Goal: Task Accomplishment & Management: Use online tool/utility

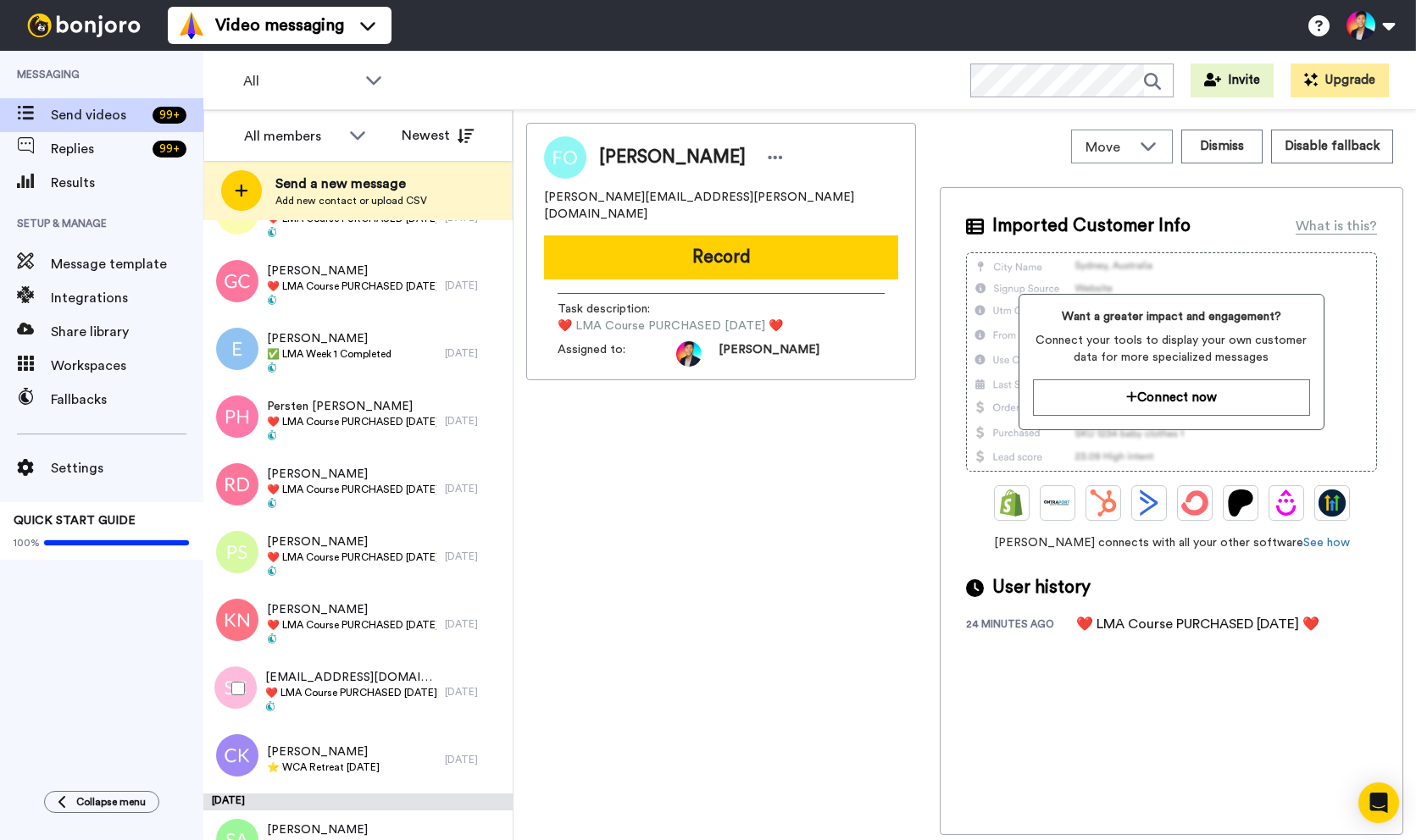
scroll to position [7145, 0]
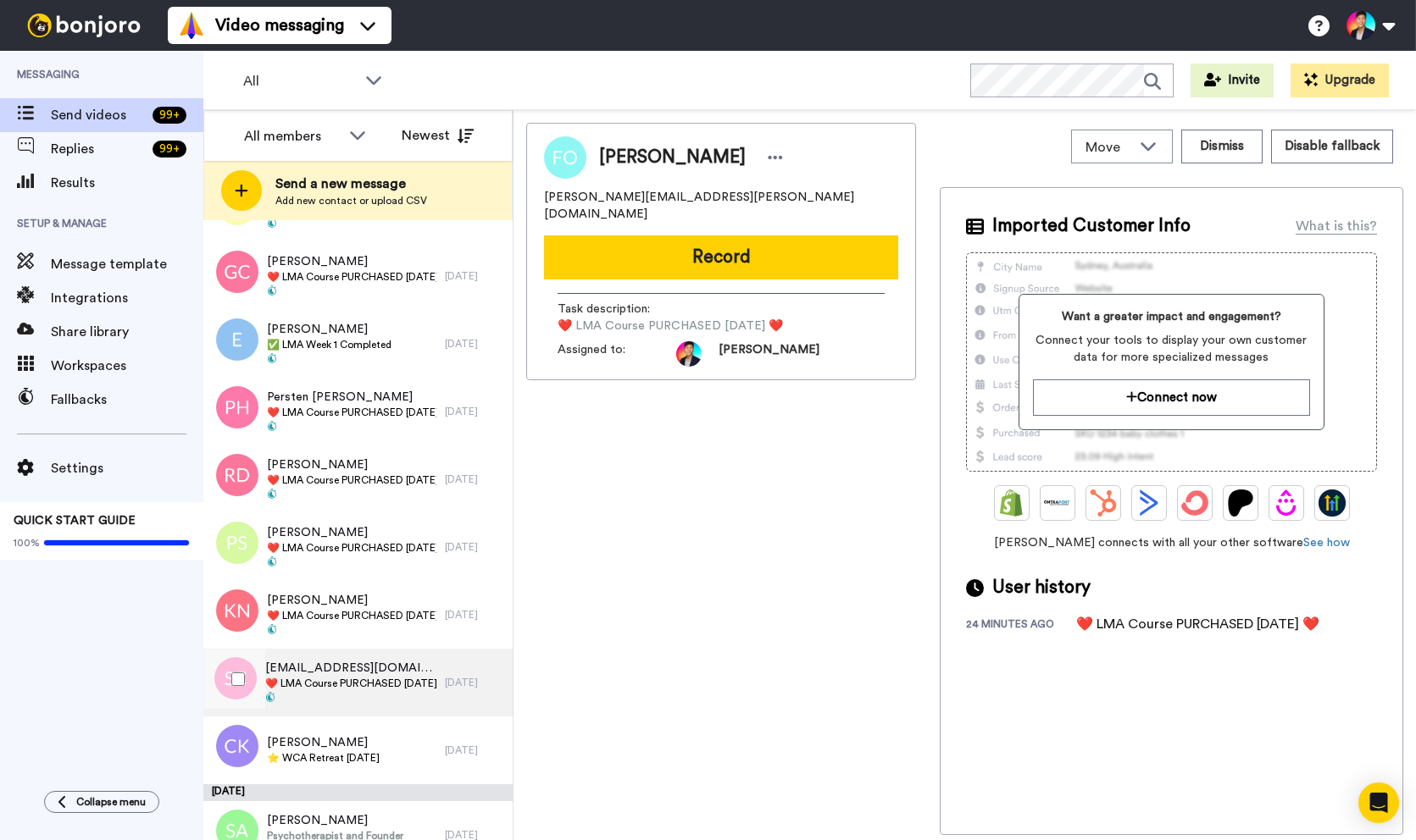
click at [360, 670] on span "[EMAIL_ADDRESS][DOMAIN_NAME] [PERSON_NAME]" at bounding box center [351, 668] width 171 height 17
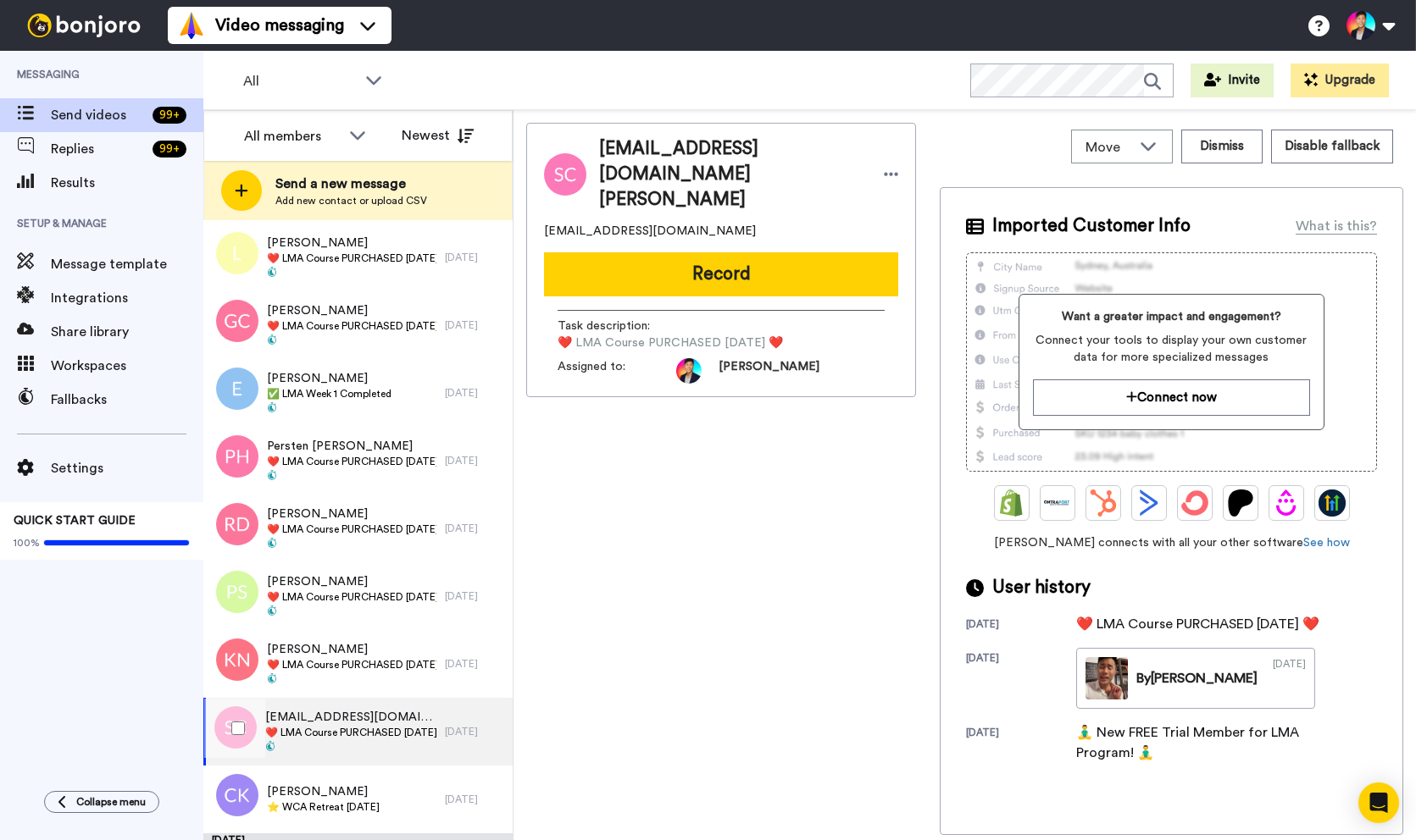
scroll to position [7087, 0]
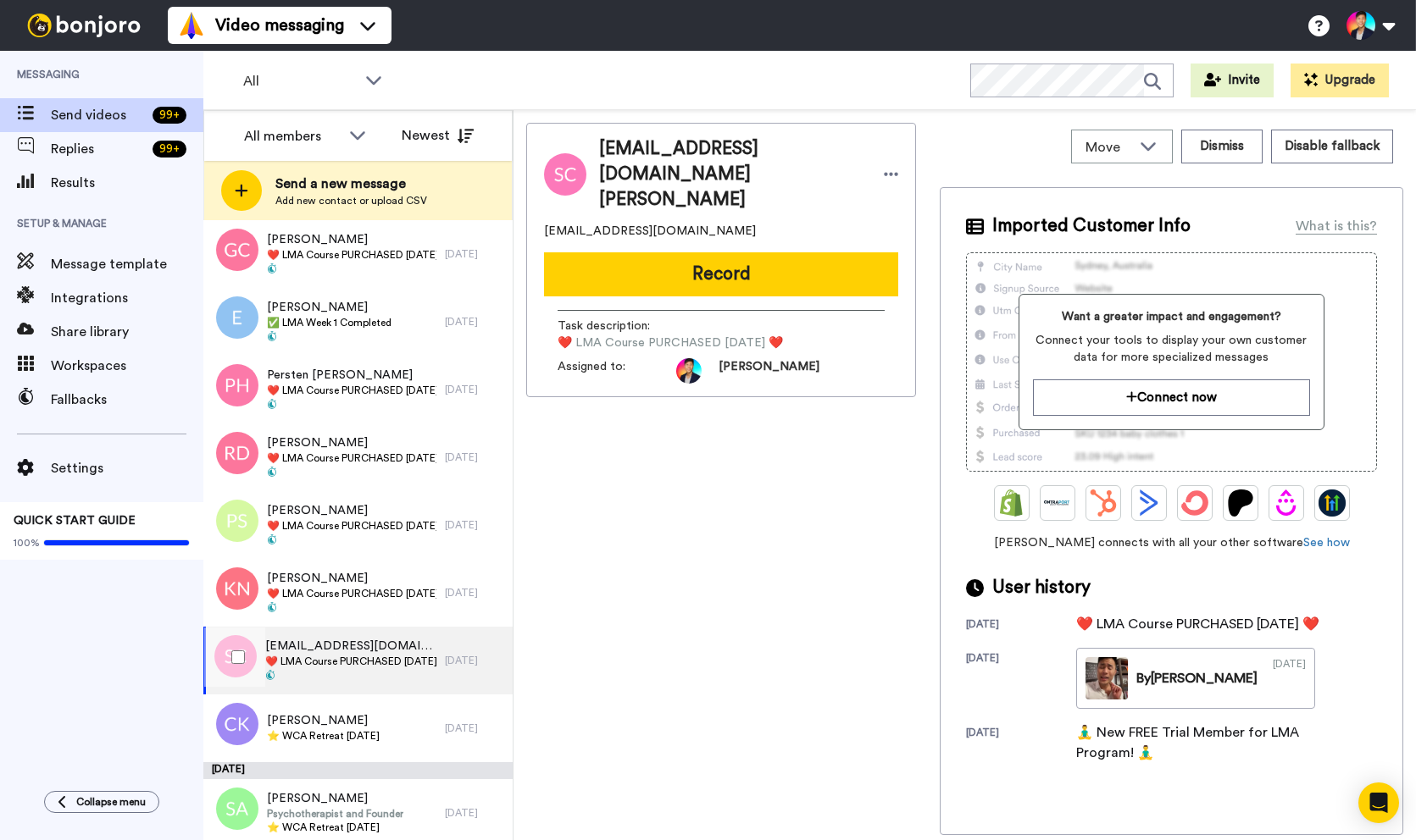
click at [246, 668] on div at bounding box center [235, 658] width 61 height 59
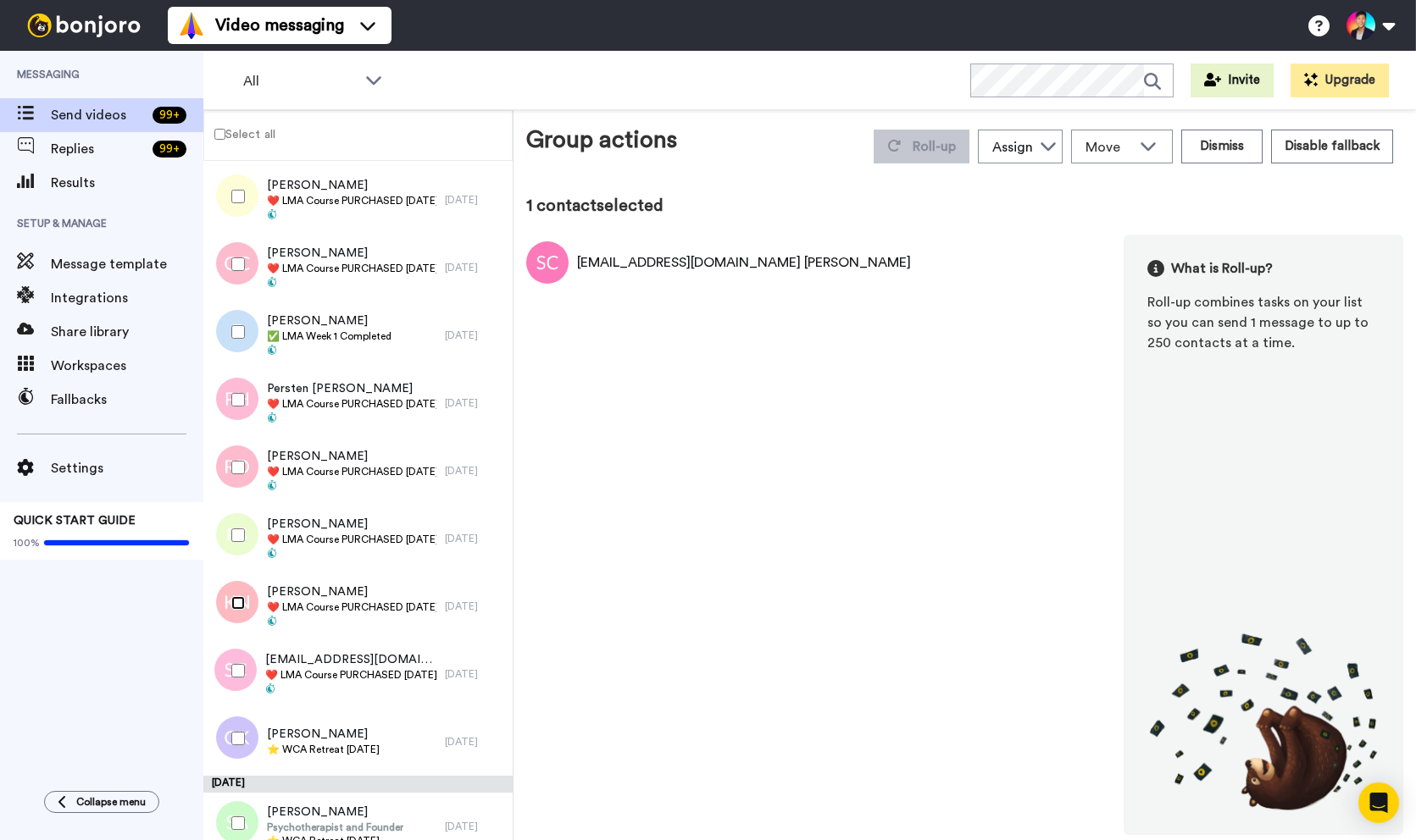
scroll to position [7081, 0]
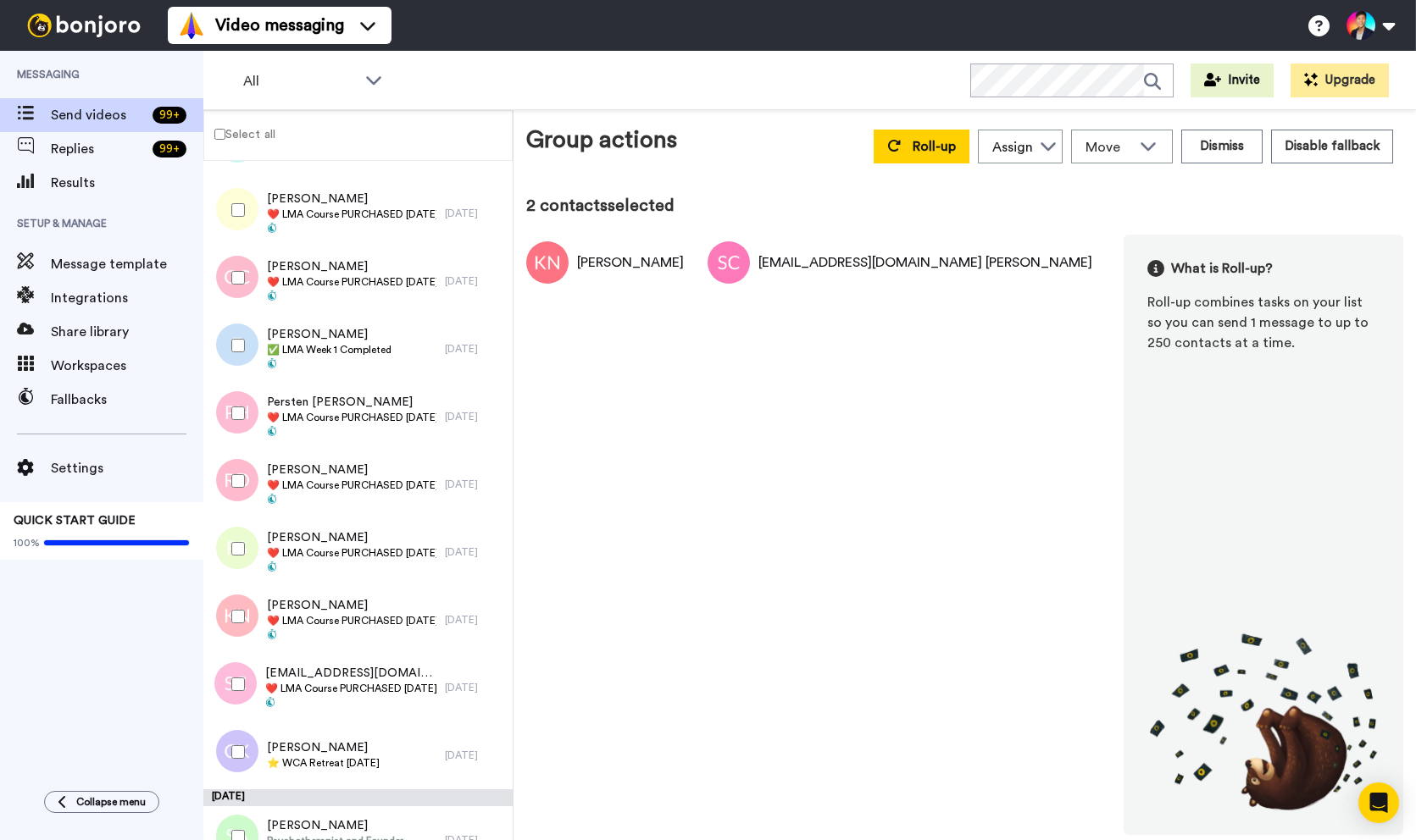
click at [241, 596] on div at bounding box center [235, 617] width 61 height 59
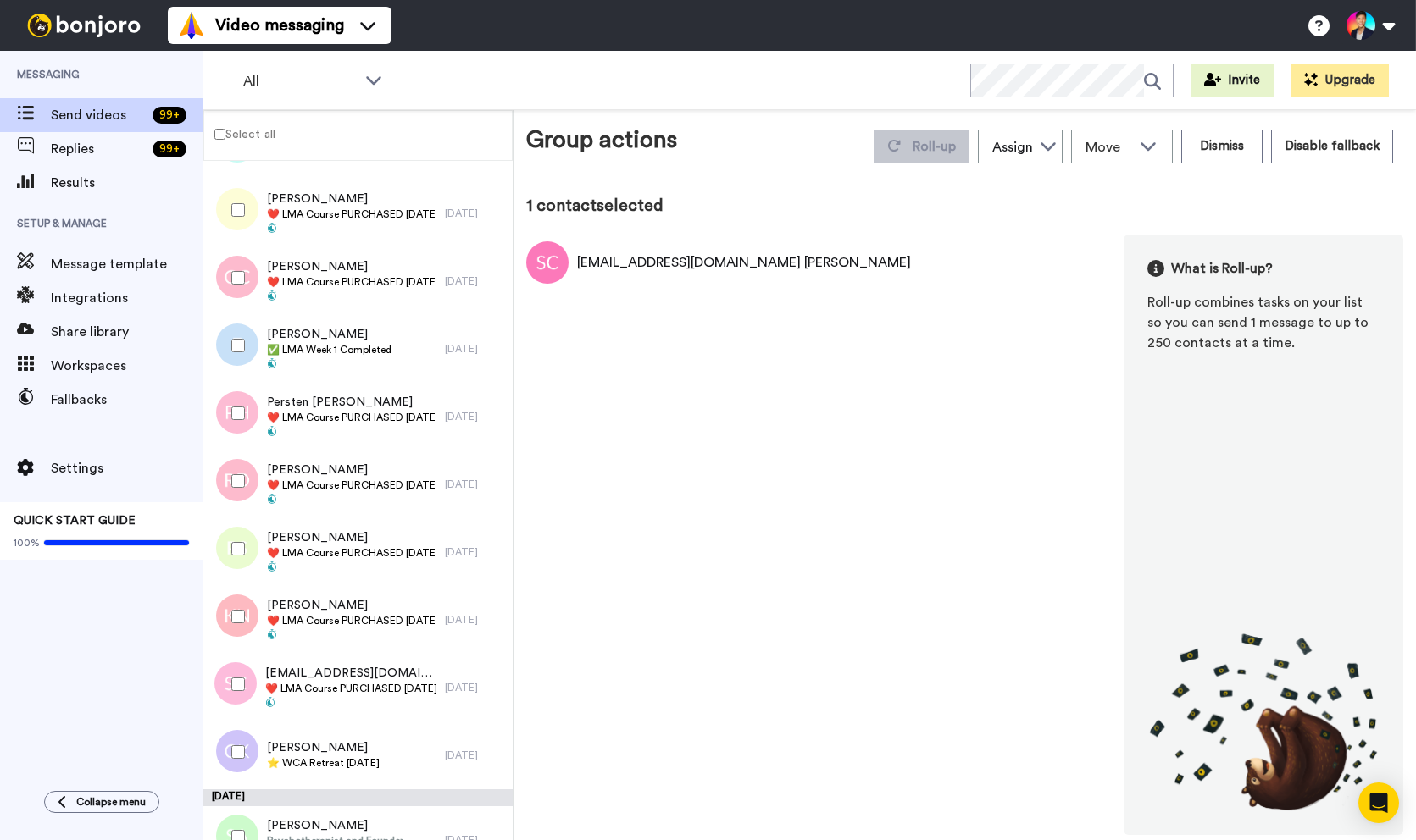
click at [241, 596] on div at bounding box center [235, 617] width 61 height 59
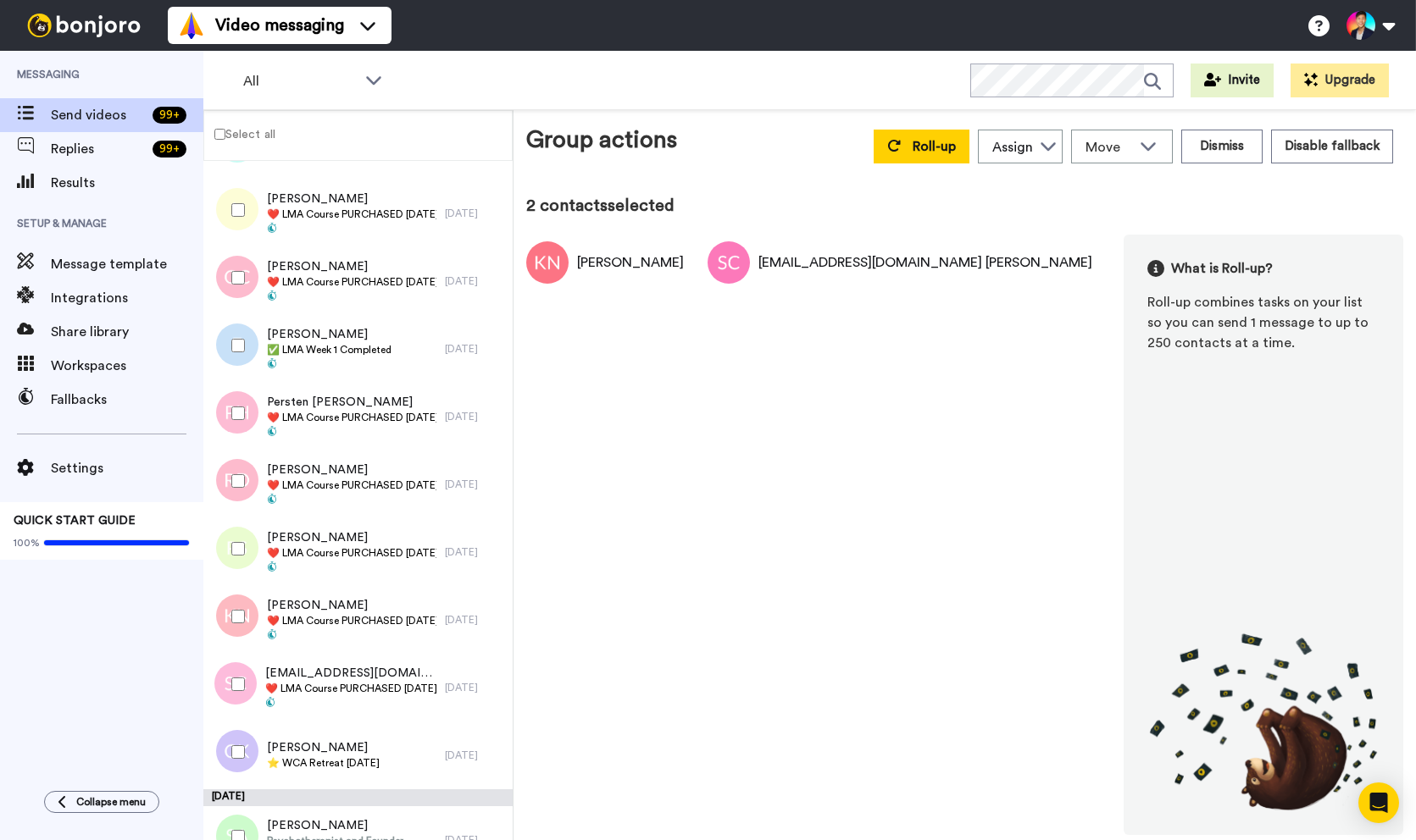
click at [241, 563] on div at bounding box center [235, 549] width 61 height 59
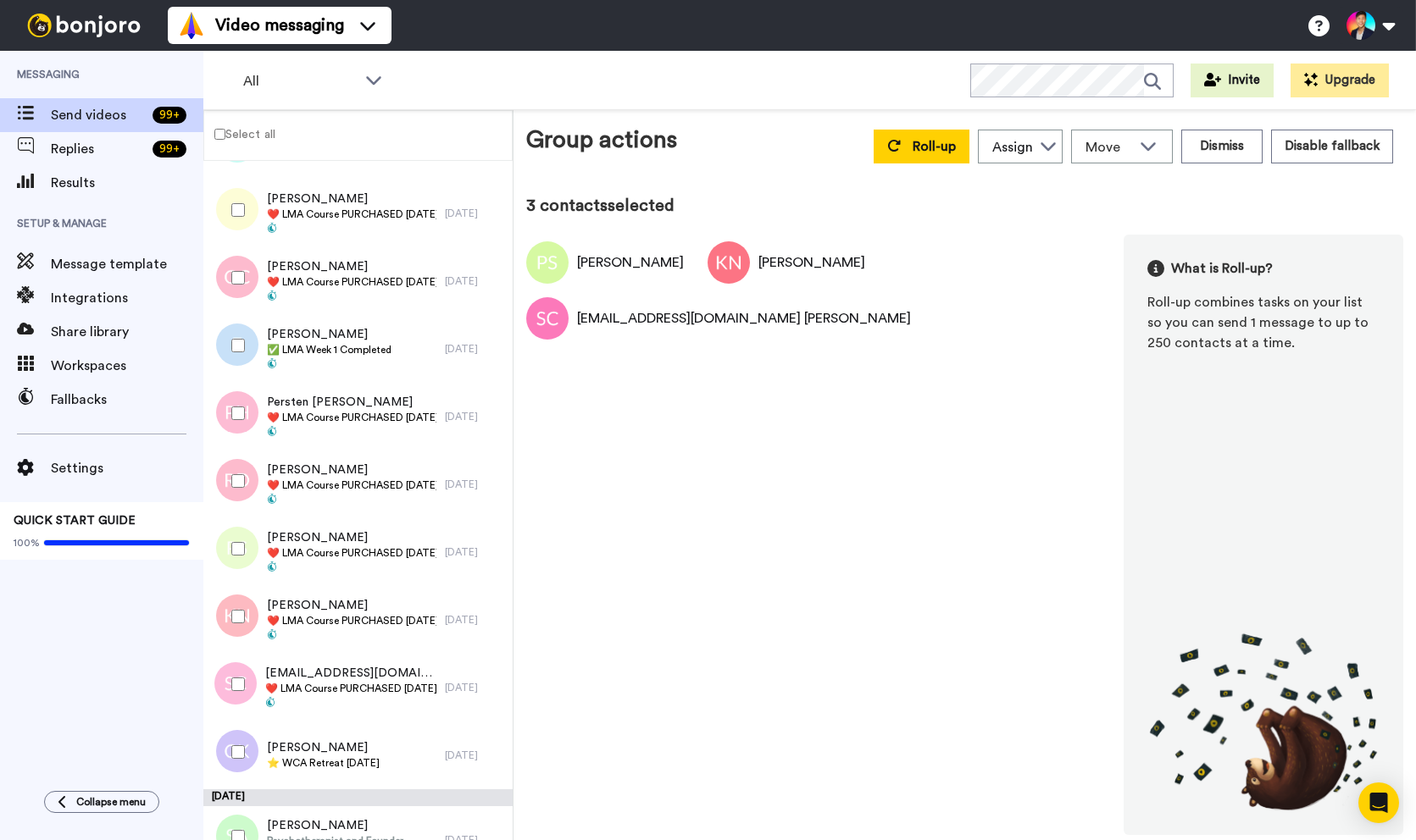
scroll to position [7068, 0]
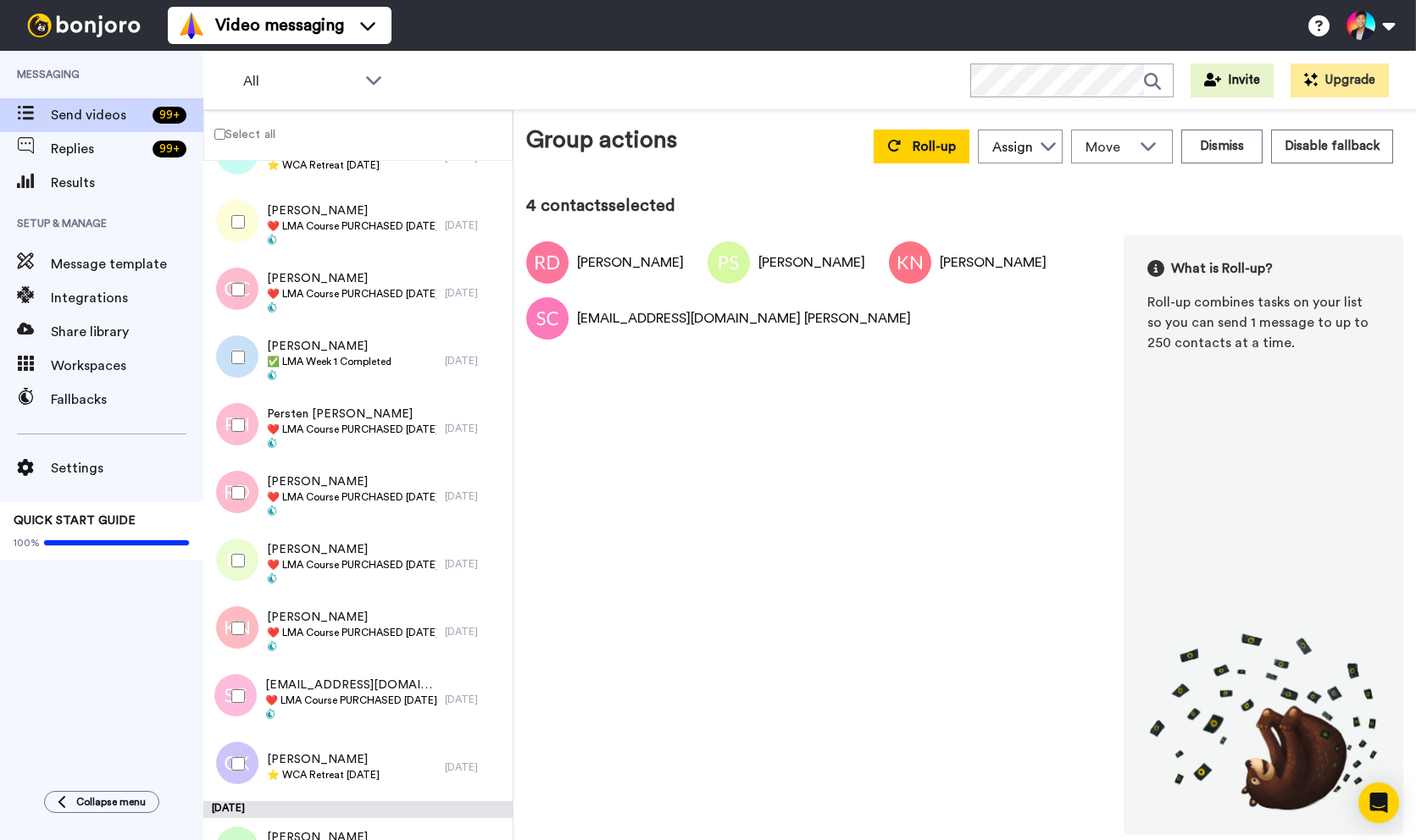
click at [233, 438] on div at bounding box center [235, 426] width 61 height 59
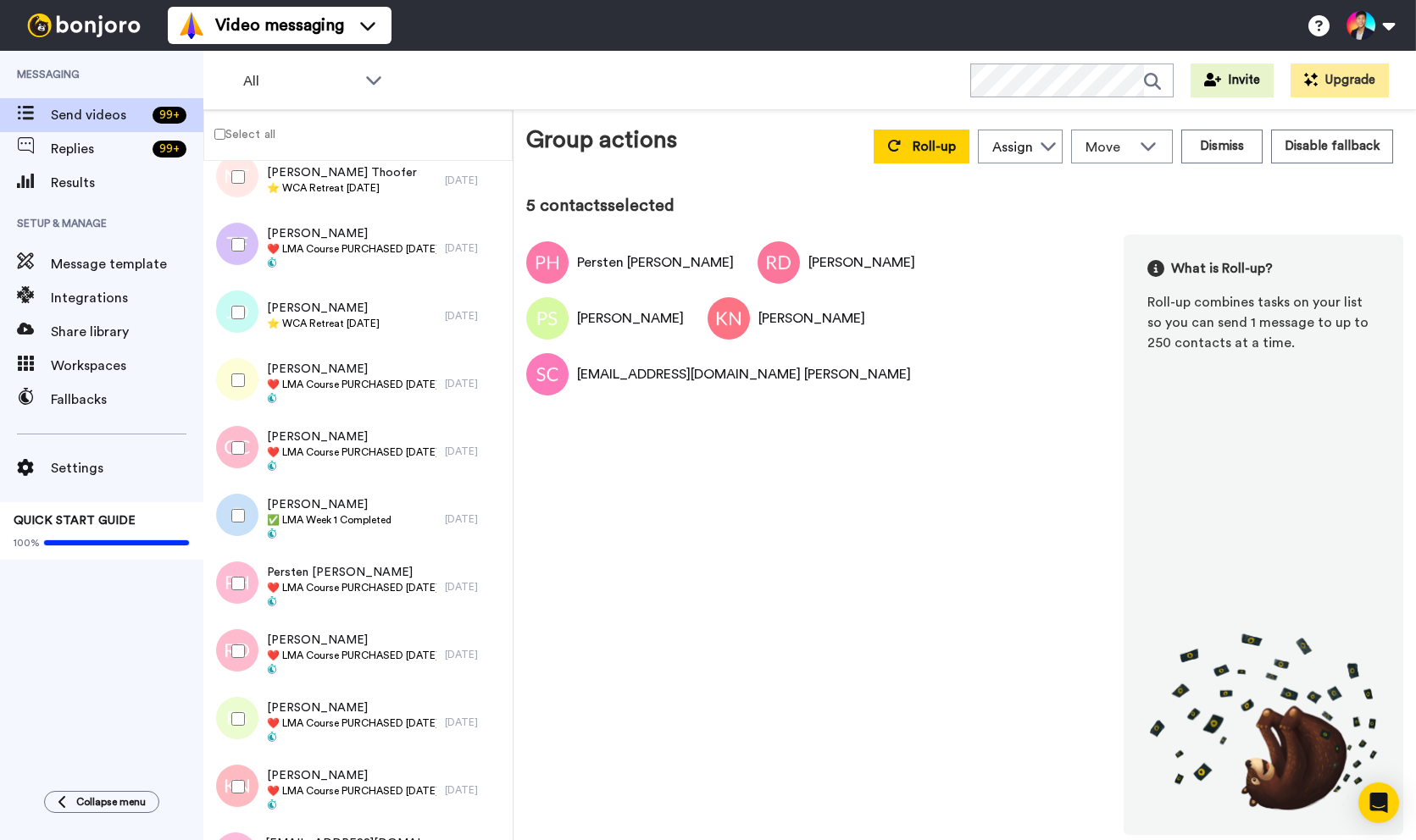
scroll to position [6904, 0]
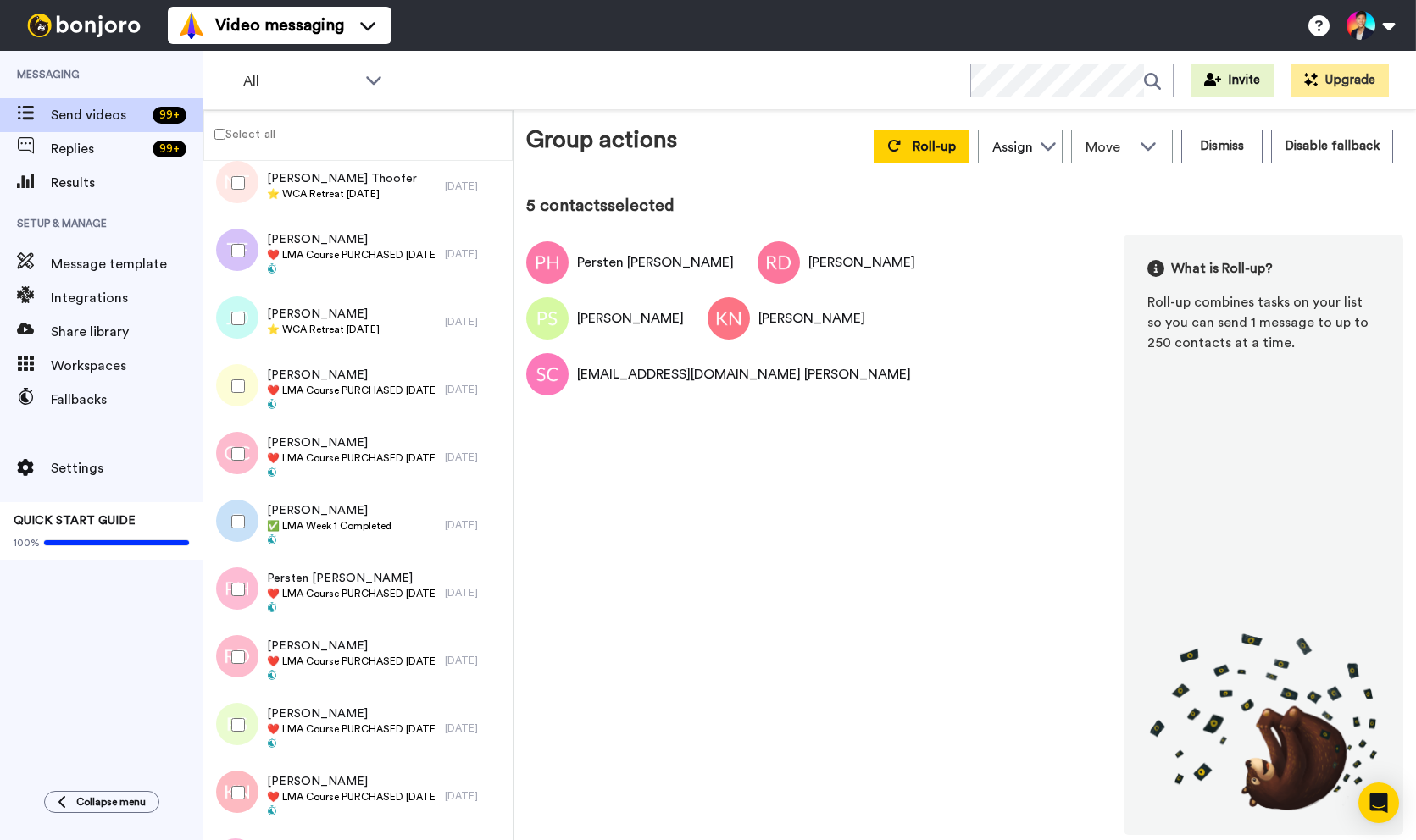
click at [233, 438] on div at bounding box center [235, 455] width 61 height 59
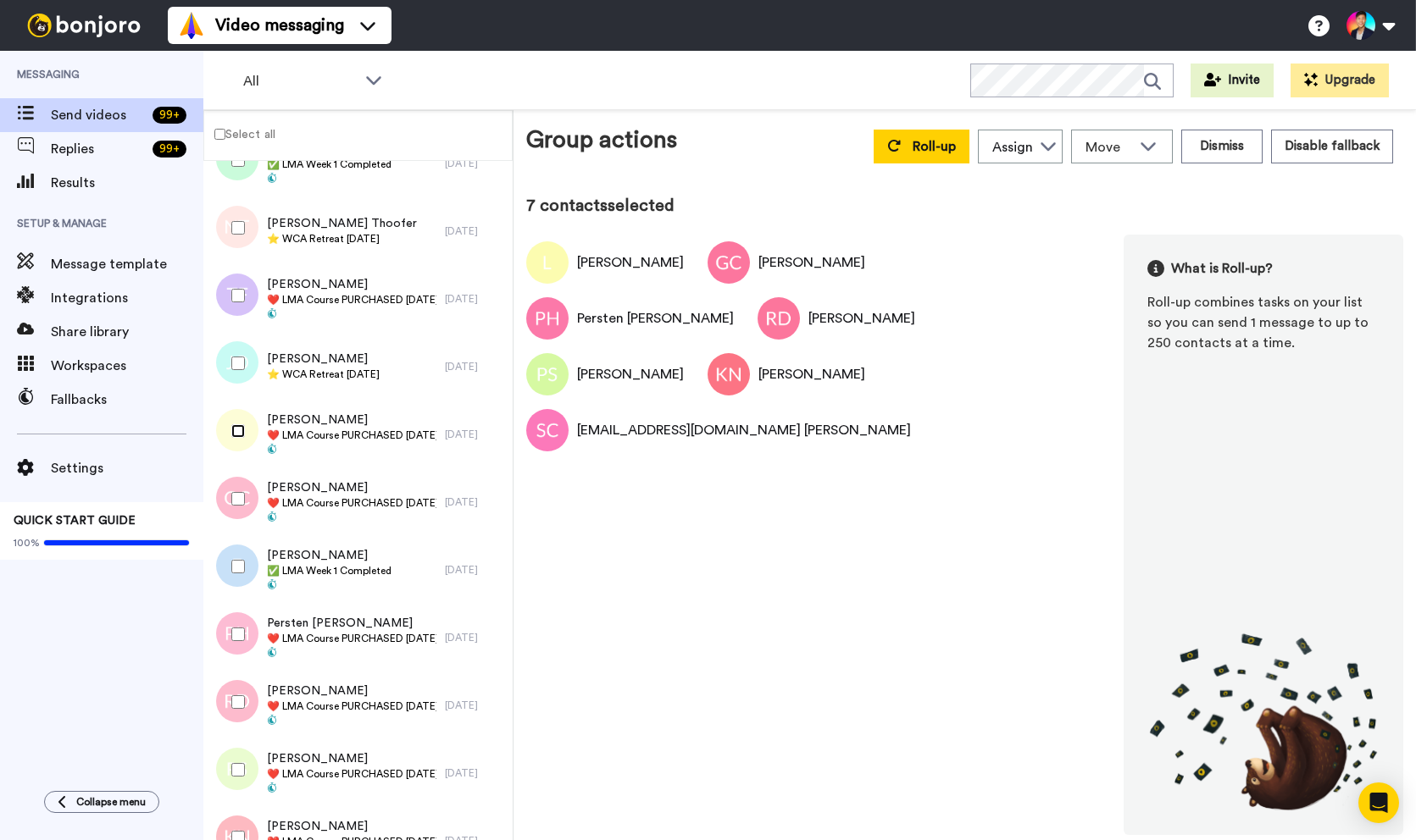
scroll to position [6818, 0]
